Goal: Information Seeking & Learning: Learn about a topic

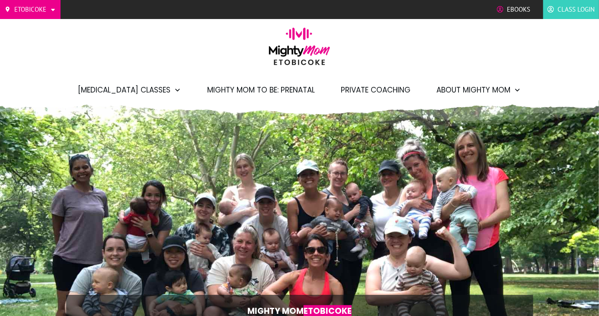
click at [505, 90] on link "About Mighty Mom" at bounding box center [478, 90] width 85 height 15
click at [409, 87] on li "Private Coaching" at bounding box center [375, 90] width 87 height 21
click at [502, 88] on span "About Mighty Mom" at bounding box center [473, 90] width 74 height 15
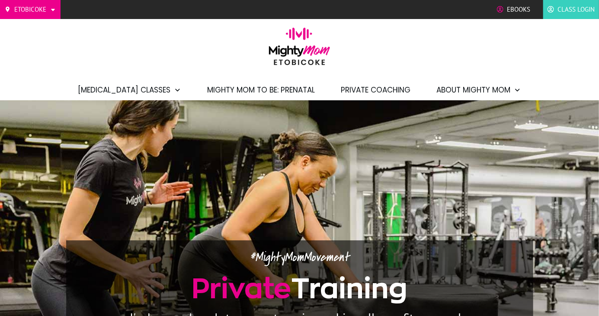
click at [497, 96] on span "About Mighty Mom" at bounding box center [473, 90] width 74 height 15
click at [472, 129] on span "Meet [PERSON_NAME]" at bounding box center [484, 123] width 70 height 11
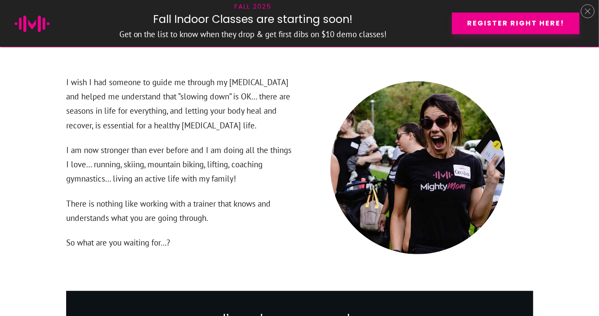
scroll to position [1485, 0]
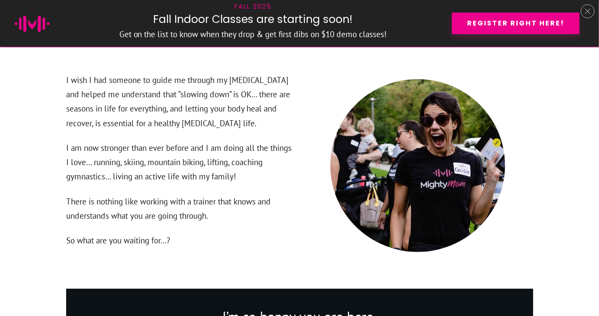
click at [588, 17] on div "Fall 2025 Fall Indoor Classes are starting soon! Get on the list to know when t…" at bounding box center [299, 23] width 581 height 46
click at [594, 13] on div at bounding box center [588, 11] width 14 height 14
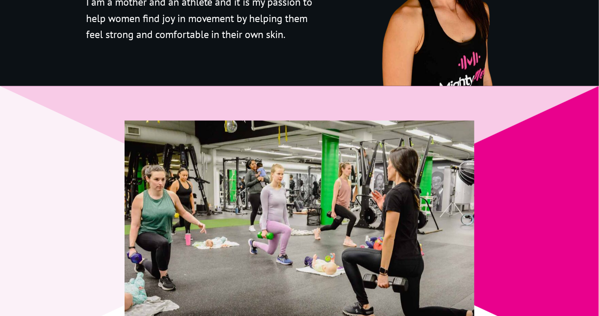
scroll to position [0, 0]
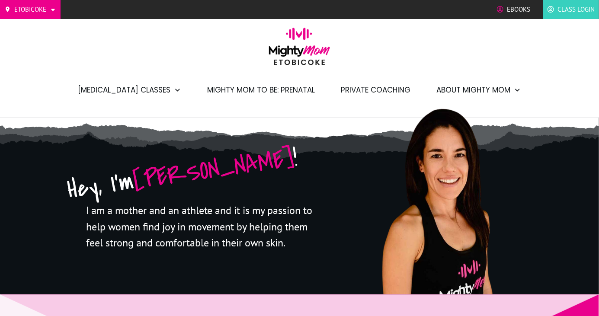
click at [389, 91] on span "Private Coaching" at bounding box center [376, 90] width 70 height 15
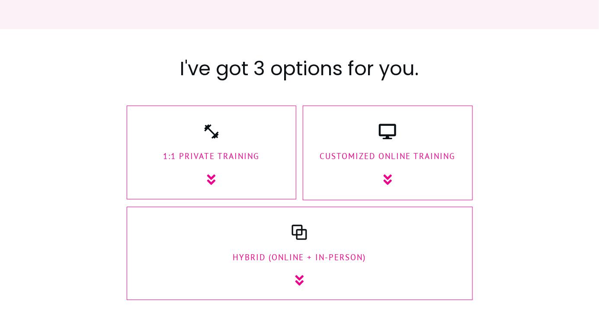
scroll to position [1026, 0]
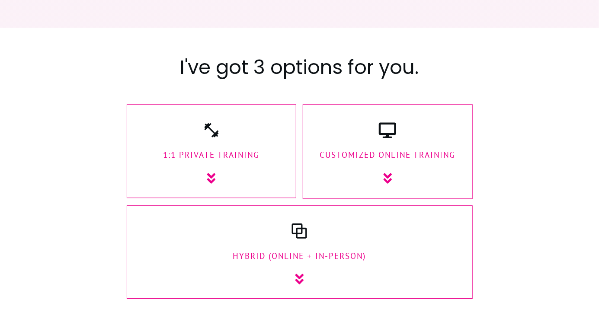
click at [439, 167] on div "CUstomized Online Training" at bounding box center [387, 152] width 161 height 63
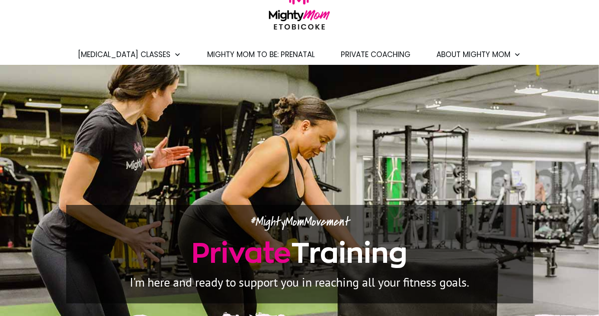
scroll to position [0, 0]
